Goal: Task Accomplishment & Management: Manage account settings

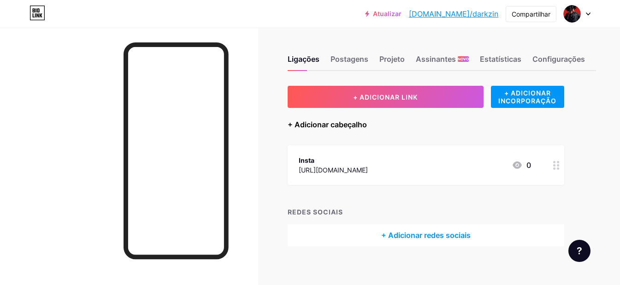
click at [292, 126] on font "+ Adicionar cabeçalho" at bounding box center [326, 124] width 79 height 9
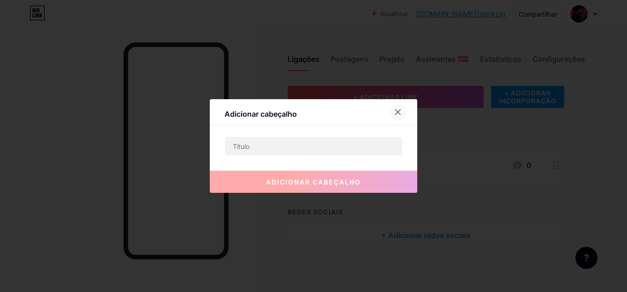
click at [394, 112] on icon at bounding box center [397, 111] width 7 height 7
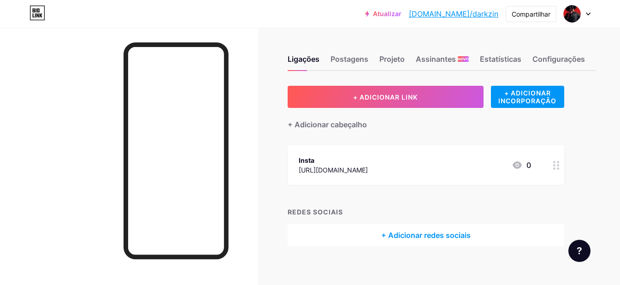
click at [434, 238] on font "+ Adicionar redes sociais" at bounding box center [425, 234] width 89 height 9
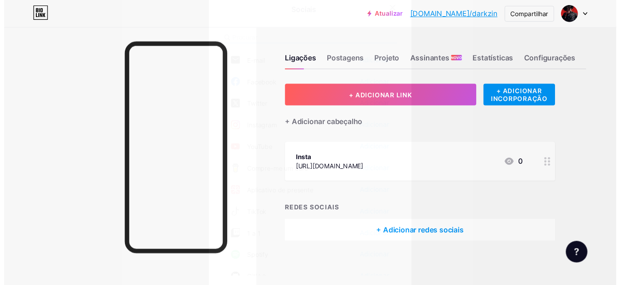
scroll to position [92, 0]
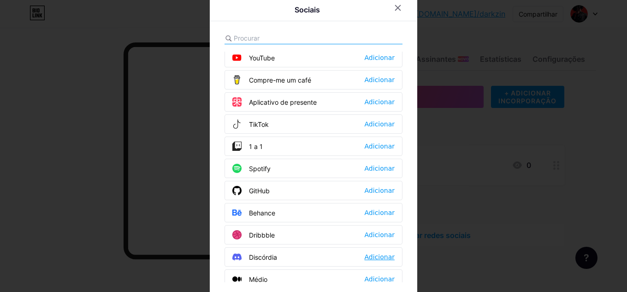
click at [377, 258] on font "Adicionar" at bounding box center [379, 256] width 30 height 7
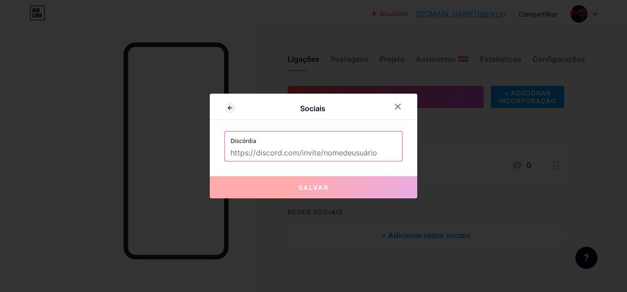
click at [305, 161] on div "Discórdia" at bounding box center [313, 146] width 178 height 30
click at [307, 152] on input "text" at bounding box center [313, 153] width 166 height 16
click at [294, 152] on input "text" at bounding box center [313, 153] width 166 height 16
paste input "[URL][DOMAIN_NAME]"
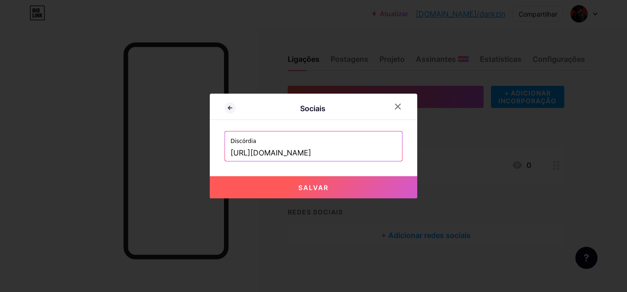
type input "[URL][DOMAIN_NAME]"
click at [326, 186] on button "Salvar" at bounding box center [313, 187] width 207 height 22
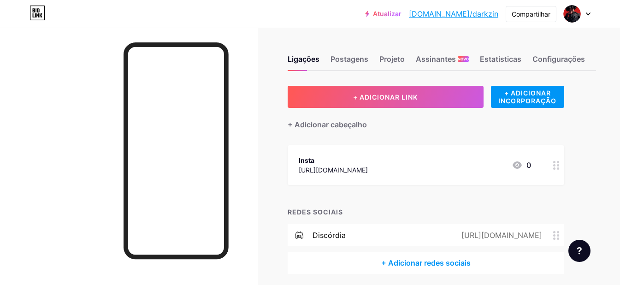
click at [401, 15] on font "Atualizar" at bounding box center [387, 14] width 29 height 8
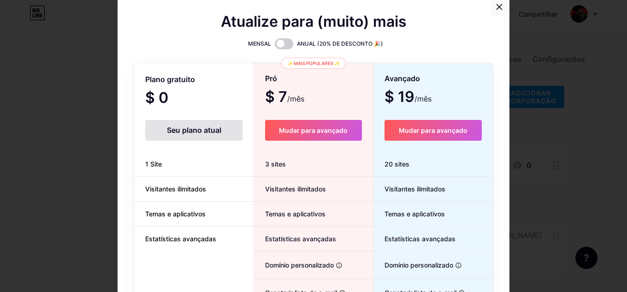
click at [495, 5] on icon at bounding box center [498, 6] width 7 height 7
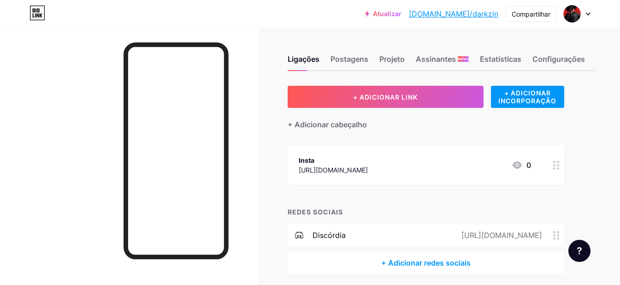
scroll to position [35, 0]
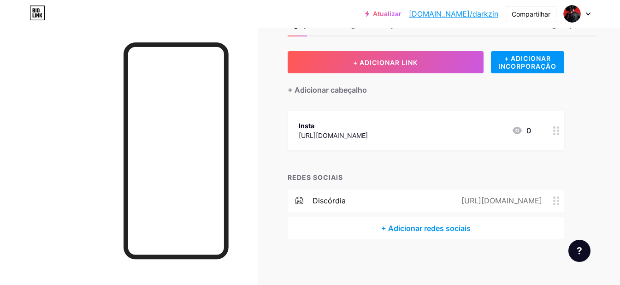
click at [556, 199] on icon at bounding box center [556, 200] width 6 height 9
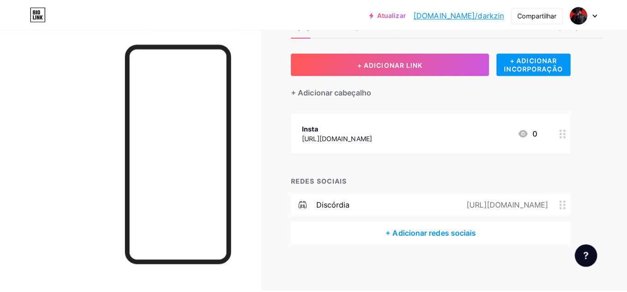
scroll to position [28, 0]
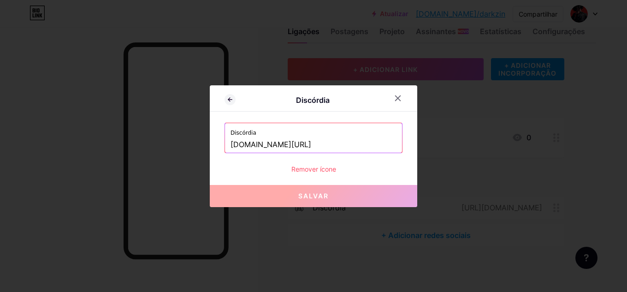
click at [315, 170] on font "Remover ícone" at bounding box center [313, 169] width 45 height 8
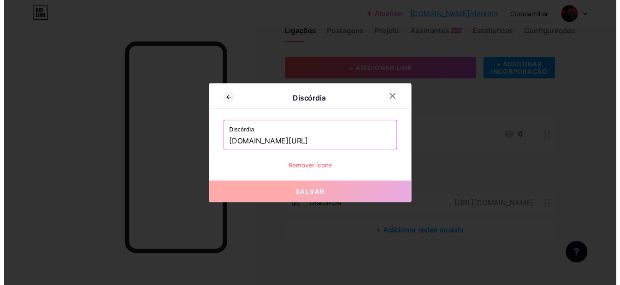
scroll to position [35, 0]
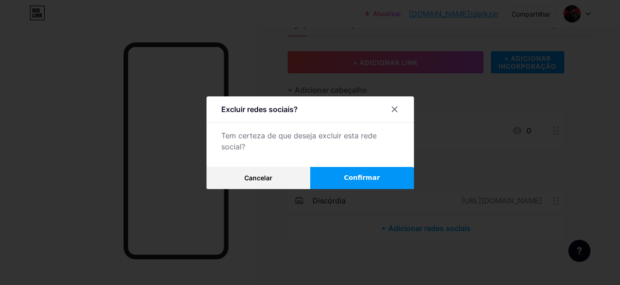
click at [342, 185] on button "Confirmar" at bounding box center [362, 178] width 104 height 22
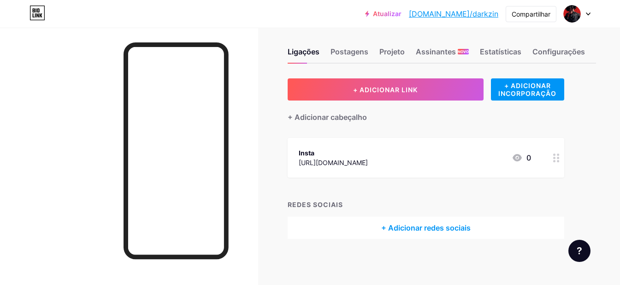
scroll to position [7, 0]
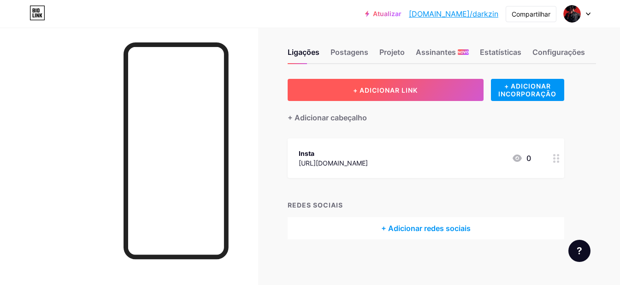
click at [434, 89] on button "+ ADICIONAR LINK" at bounding box center [385, 90] width 196 height 22
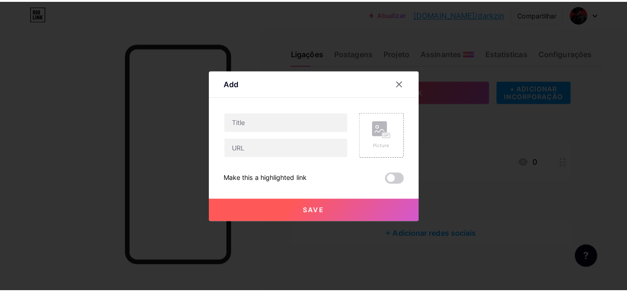
scroll to position [0, 0]
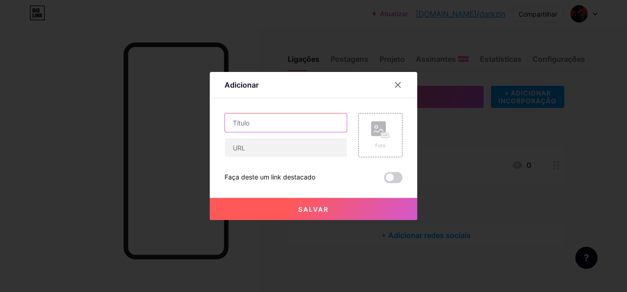
click at [281, 126] on input "text" at bounding box center [286, 122] width 122 height 18
click at [466, 127] on div at bounding box center [313, 146] width 627 height 292
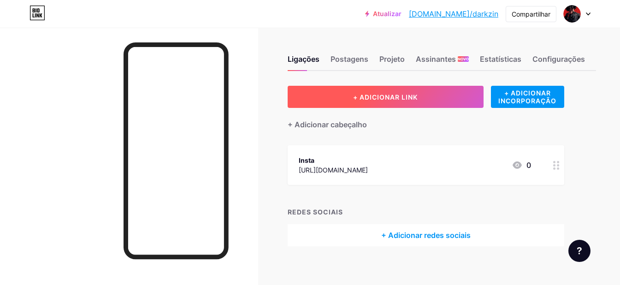
click at [377, 101] on button "+ ADICIONAR LINK" at bounding box center [385, 97] width 196 height 22
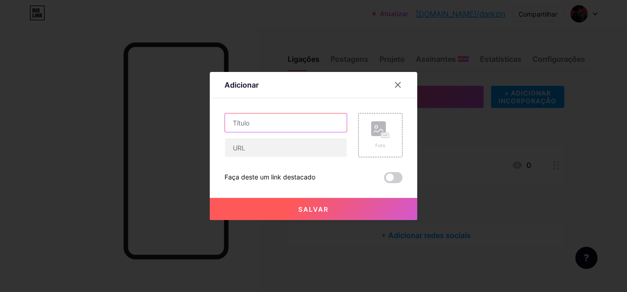
click at [268, 130] on input "text" at bounding box center [286, 122] width 122 height 18
click at [352, 36] on div at bounding box center [313, 146] width 627 height 292
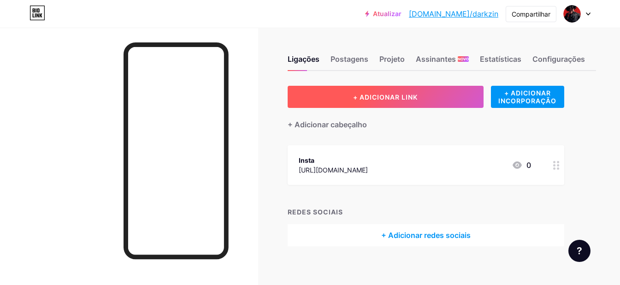
click at [341, 89] on button "+ ADICIONAR LINK" at bounding box center [385, 97] width 196 height 22
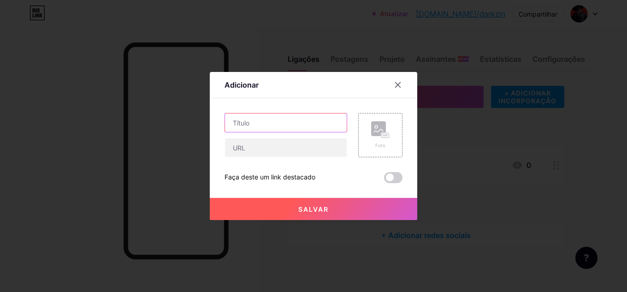
click at [277, 127] on input "text" at bounding box center [286, 122] width 122 height 18
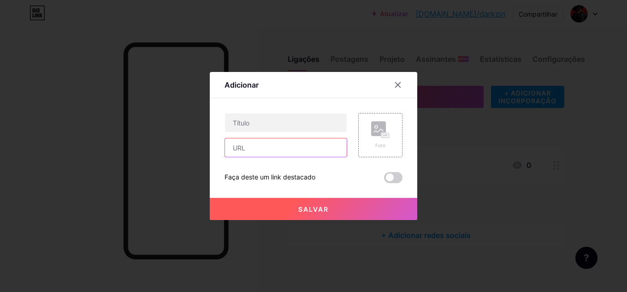
click at [266, 150] on input "text" at bounding box center [286, 147] width 122 height 18
paste input "[URL][DOMAIN_NAME]"
type input "[URL][DOMAIN_NAME]"
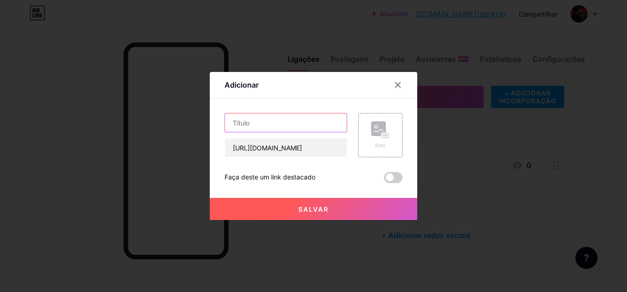
click at [276, 128] on input "text" at bounding box center [286, 122] width 122 height 18
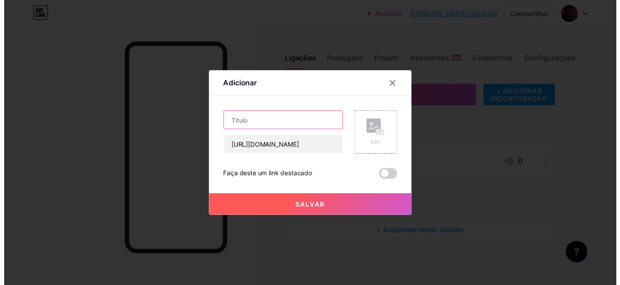
scroll to position [0, 0]
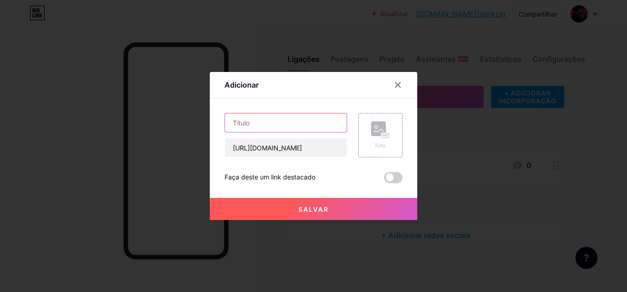
type input "c"
type input "pix live"
click at [331, 213] on button "Salvar" at bounding box center [313, 209] width 207 height 22
